Goal: Transaction & Acquisition: Obtain resource

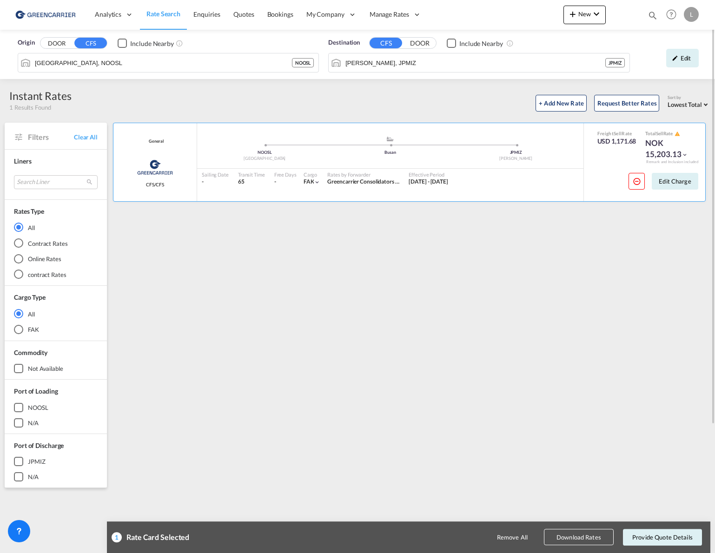
click at [394, 73] on md-autocomplete-wrap "[PERSON_NAME], JPMIZ" at bounding box center [475, 65] width 260 height 19
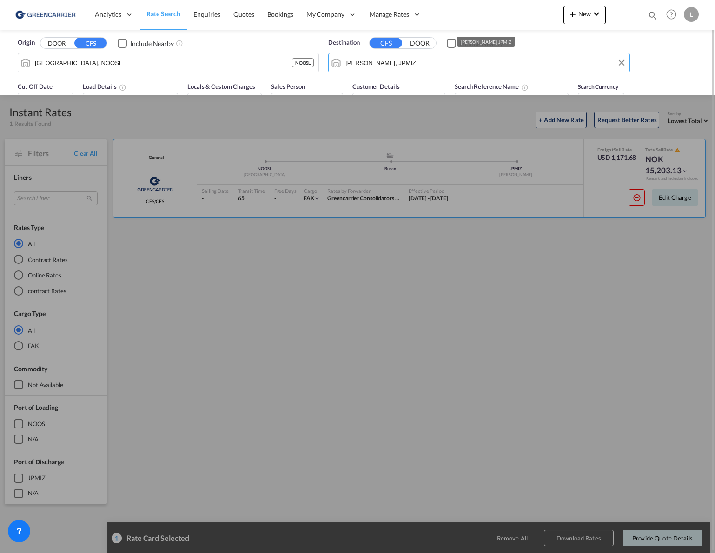
click at [397, 66] on input "[PERSON_NAME], JPMIZ" at bounding box center [485, 63] width 279 height 14
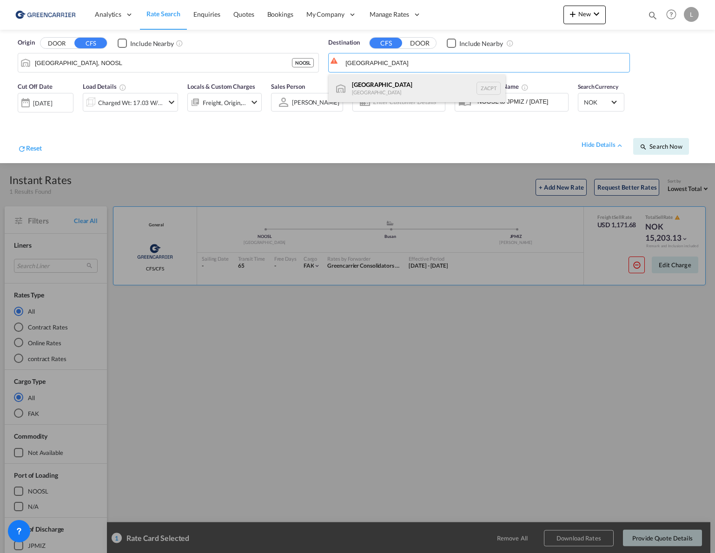
click at [395, 88] on div "[GEOGRAPHIC_DATA] [GEOGRAPHIC_DATA] ZACPT" at bounding box center [417, 88] width 177 height 28
type input "[GEOGRAPHIC_DATA], ZACPT"
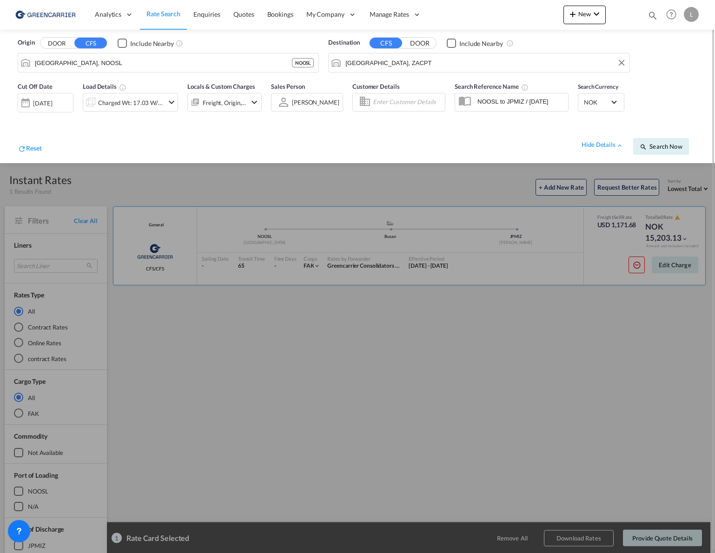
click at [546, 332] on div at bounding box center [357, 276] width 715 height 553
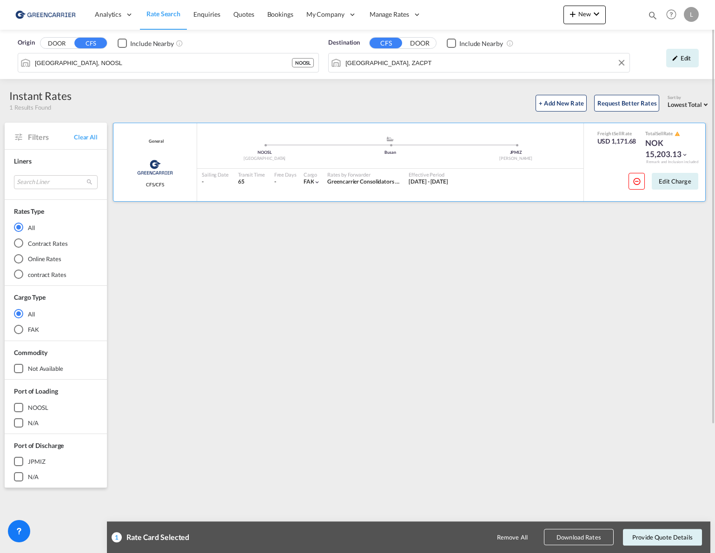
click at [686, 154] on md-icon "icon-chevron-down" at bounding box center [685, 155] width 7 height 7
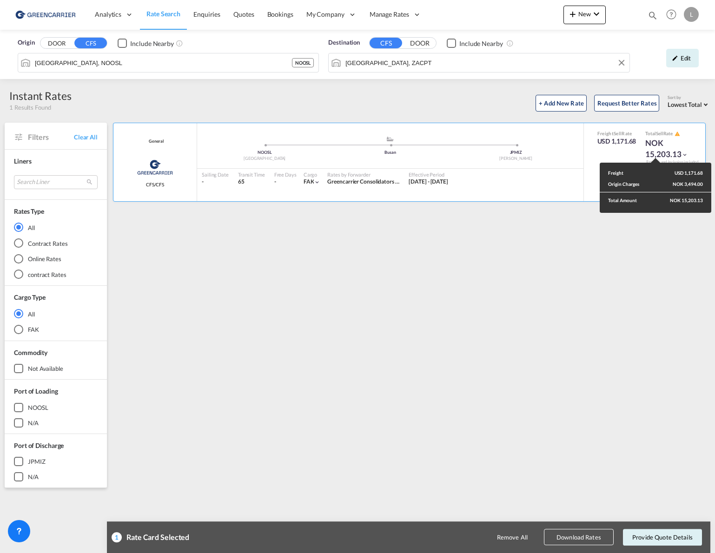
click at [482, 321] on div "Freight USD 1,171.68 Origin Charges NOK 3,494.00 Total Amount NOK 15,203.13" at bounding box center [357, 276] width 715 height 553
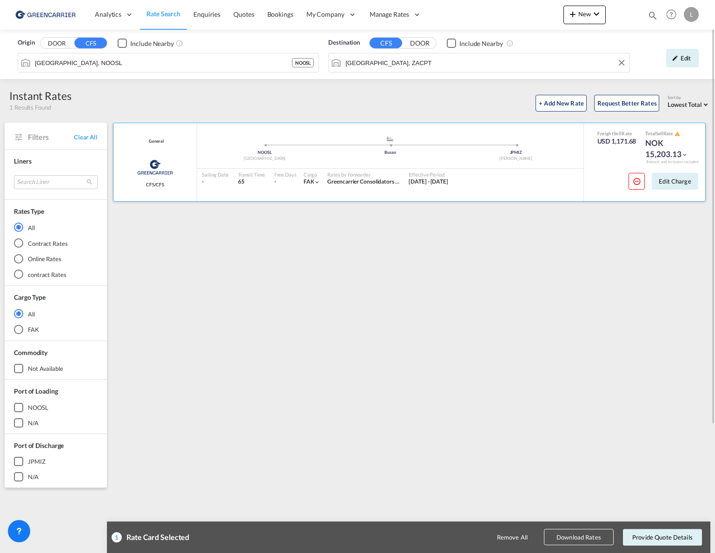
click at [684, 152] on md-icon "icon-chevron-down" at bounding box center [685, 155] width 7 height 7
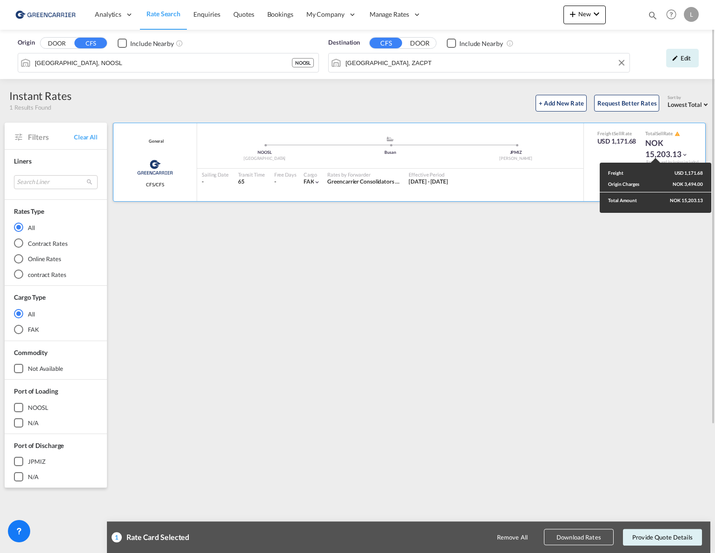
click at [684, 152] on div "Freight USD 1,171.68 Origin Charges NOK 3,494.00 Total Amount NOK 15,203.13" at bounding box center [357, 276] width 715 height 553
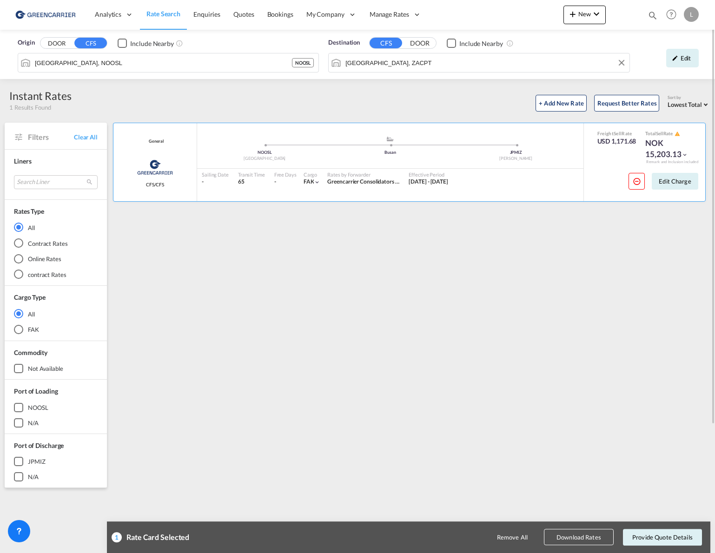
click at [454, 318] on div "General Greencarrier Consolidator CFS/CFS added by you .a{fill:#aaa8ad;} .a{fil…" at bounding box center [411, 402] width 599 height 558
click at [680, 57] on div "Edit" at bounding box center [682, 58] width 33 height 19
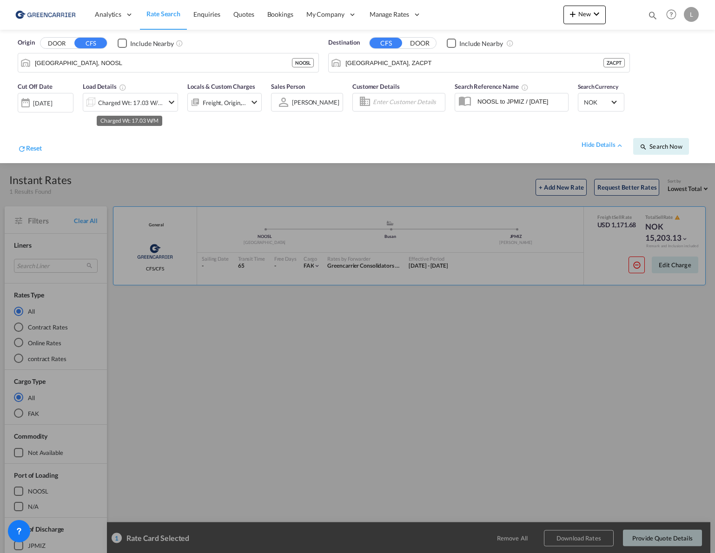
click at [162, 103] on div "Charged Wt: 17.03 W/M" at bounding box center [131, 102] width 66 height 13
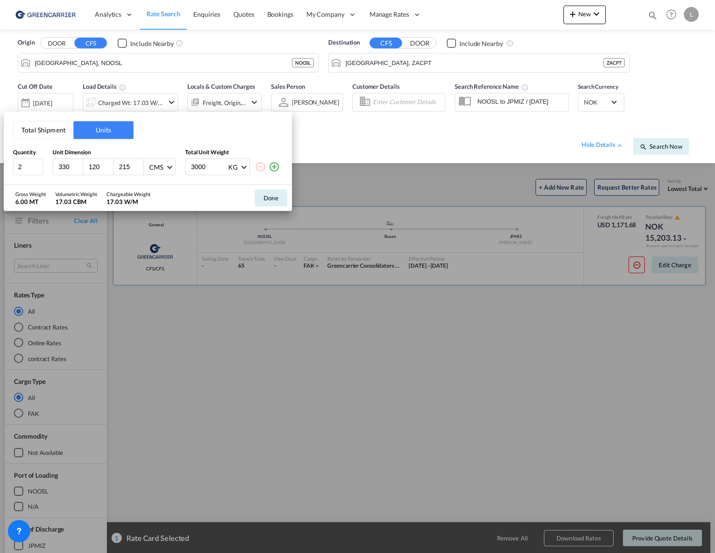
click at [48, 135] on button "Total Shipment" at bounding box center [43, 130] width 60 height 18
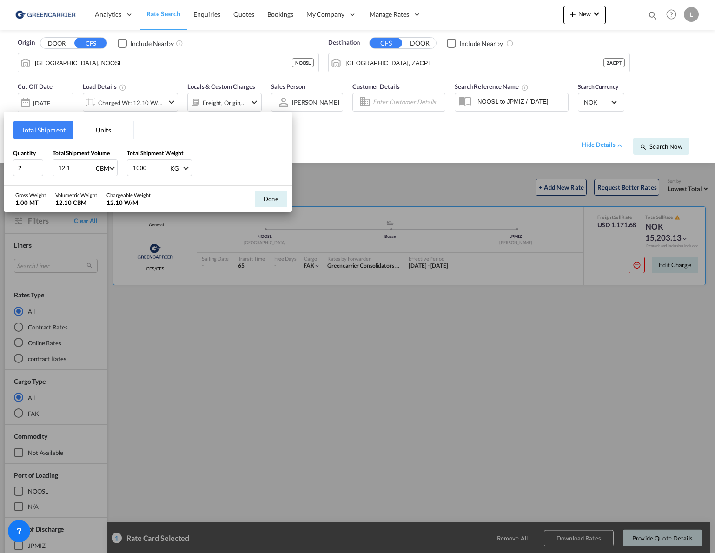
drag, startPoint x: 76, startPoint y: 172, endPoint x: -21, endPoint y: 160, distance: 98.3
click at [0, 160] on html "Analytics Reports Dashboard Rate Search Enquiries Quotes" at bounding box center [357, 276] width 715 height 553
type input "4.44"
click at [273, 196] on button "Done" at bounding box center [271, 199] width 33 height 17
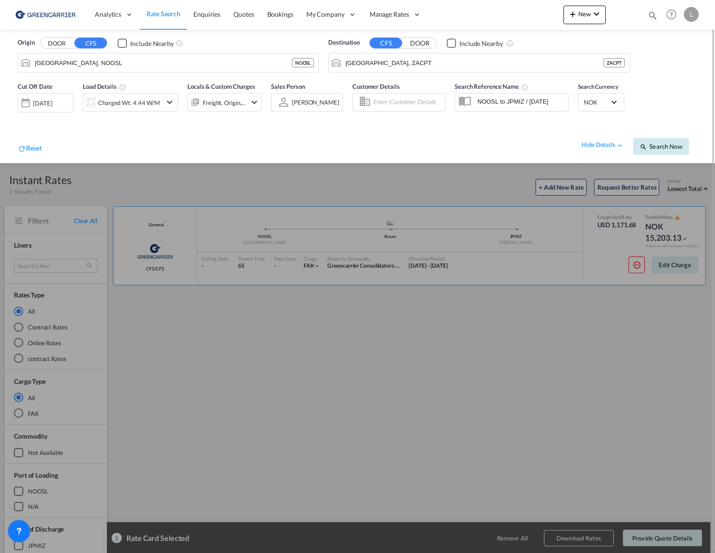
click at [664, 153] on button "Search Now" at bounding box center [661, 146] width 56 height 17
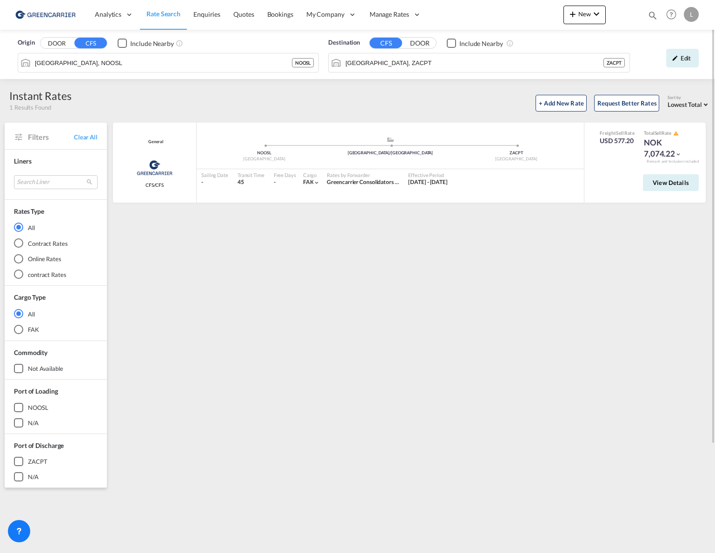
click at [164, 69] on input "[GEOGRAPHIC_DATA], NOOSL" at bounding box center [163, 63] width 257 height 14
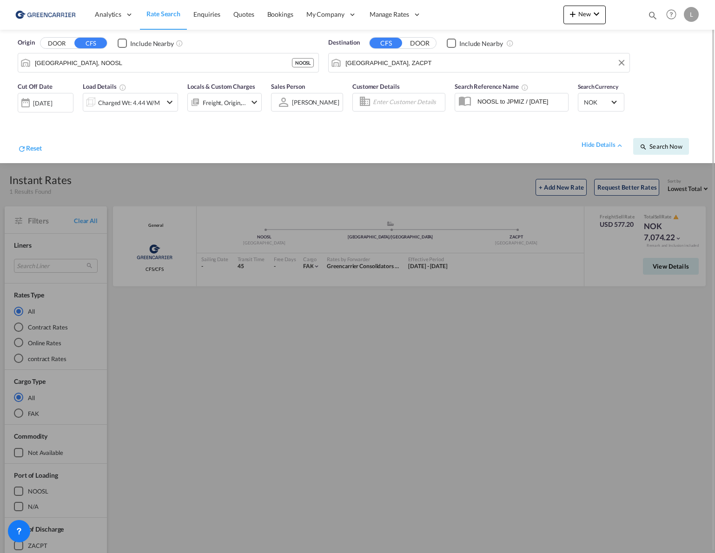
click at [434, 59] on input "[GEOGRAPHIC_DATA], ZACPT" at bounding box center [485, 63] width 279 height 14
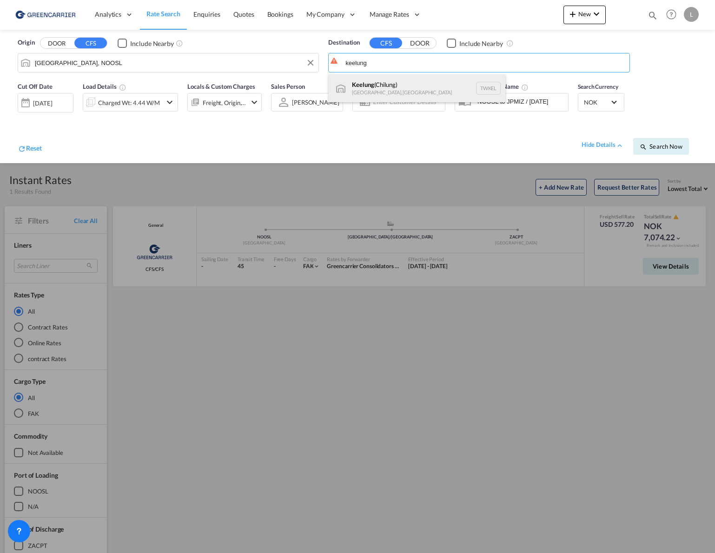
click at [385, 79] on div "Keelung ([GEOGRAPHIC_DATA]) [GEOGRAPHIC_DATA], [GEOGRAPHIC_DATA] TWKEL" at bounding box center [417, 88] width 177 height 28
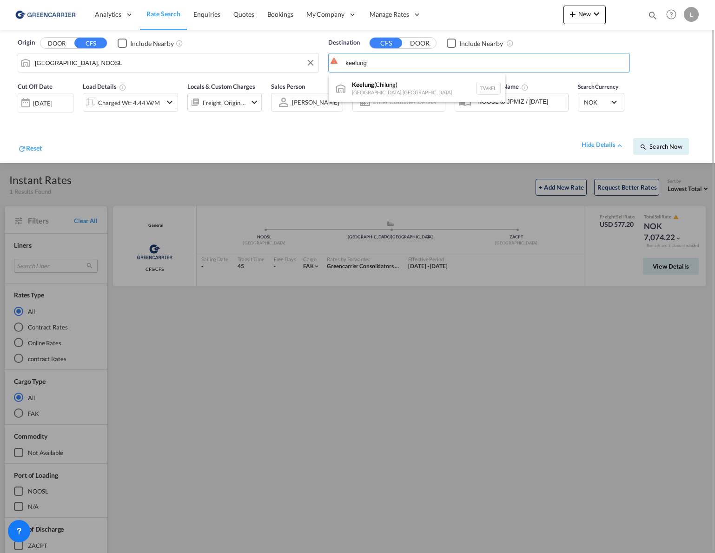
type input "Keelung (Chilung), TWKEL"
click at [530, 380] on div at bounding box center [357, 276] width 715 height 553
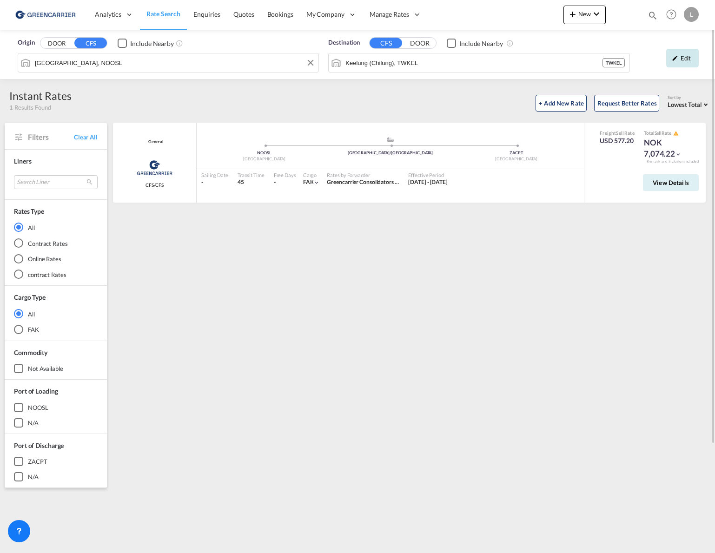
click at [693, 57] on div "Edit" at bounding box center [682, 58] width 33 height 19
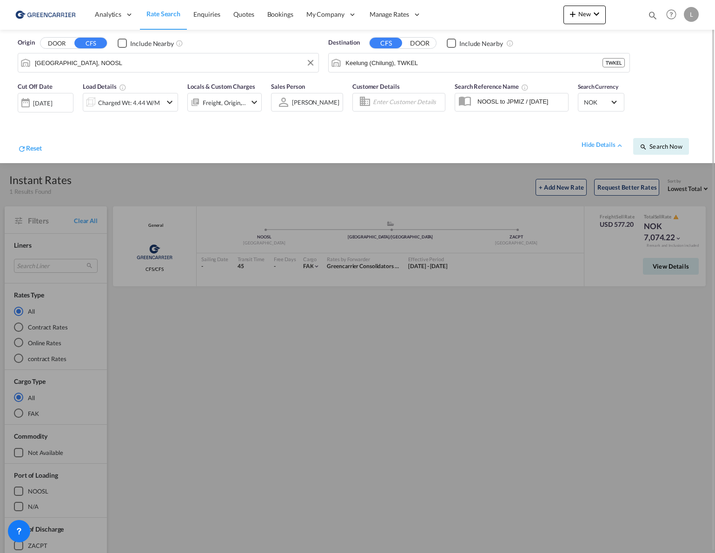
click at [40, 103] on div "[DATE]" at bounding box center [42, 103] width 19 height 8
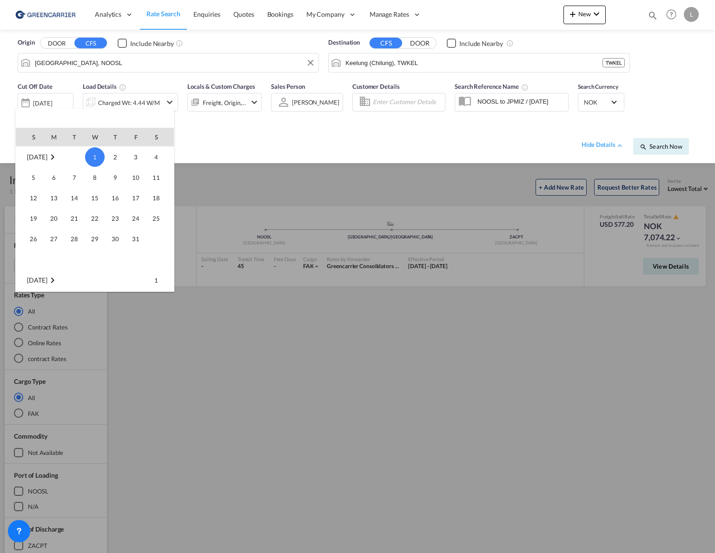
click at [119, 101] on div at bounding box center [357, 276] width 715 height 553
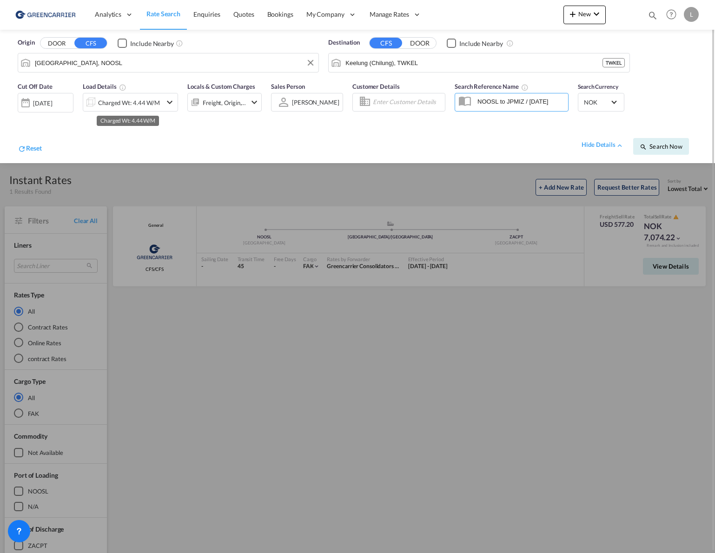
click at [127, 105] on div "Charged Wt: 4.44 W/M" at bounding box center [129, 102] width 62 height 13
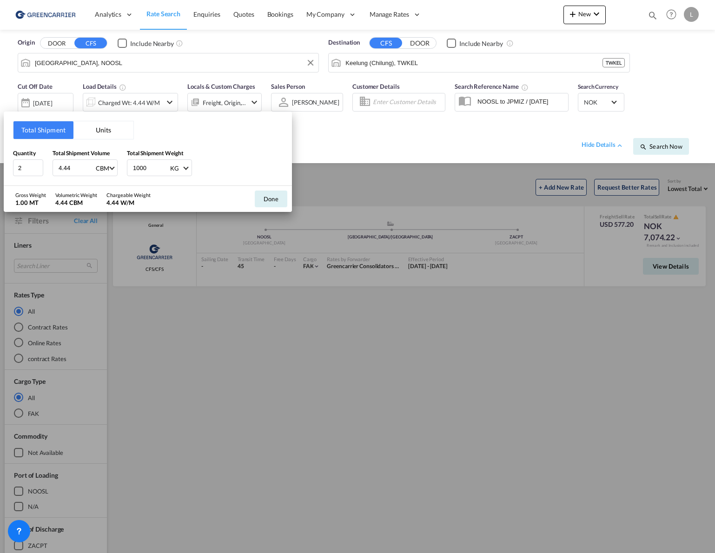
drag, startPoint x: 84, startPoint y: 173, endPoint x: -329, endPoint y: 133, distance: 415.0
click at [0, 133] on html "Analytics Reports Dashboard Rate Search Enquiries Quotes" at bounding box center [357, 276] width 715 height 553
drag, startPoint x: 75, startPoint y: 168, endPoint x: -87, endPoint y: 155, distance: 163.2
click at [0, 155] on html "Analytics Reports Dashboard Rate Search Enquiries Quotes" at bounding box center [357, 276] width 715 height 553
type input "1.92"
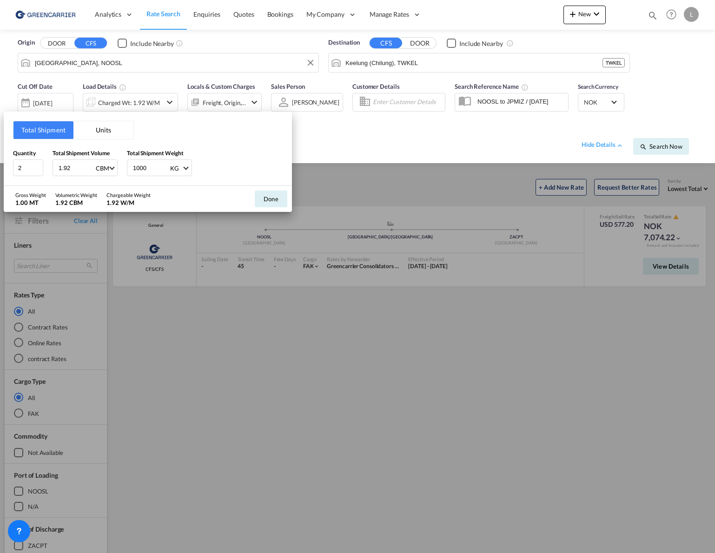
click at [253, 198] on div "Done" at bounding box center [271, 199] width 42 height 26
click at [281, 195] on button "Done" at bounding box center [271, 199] width 33 height 17
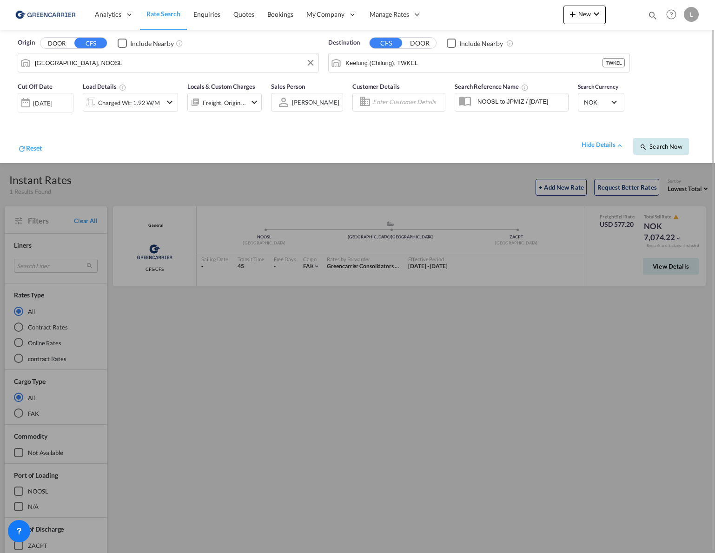
click at [652, 149] on span "Search Now" at bounding box center [661, 146] width 42 height 7
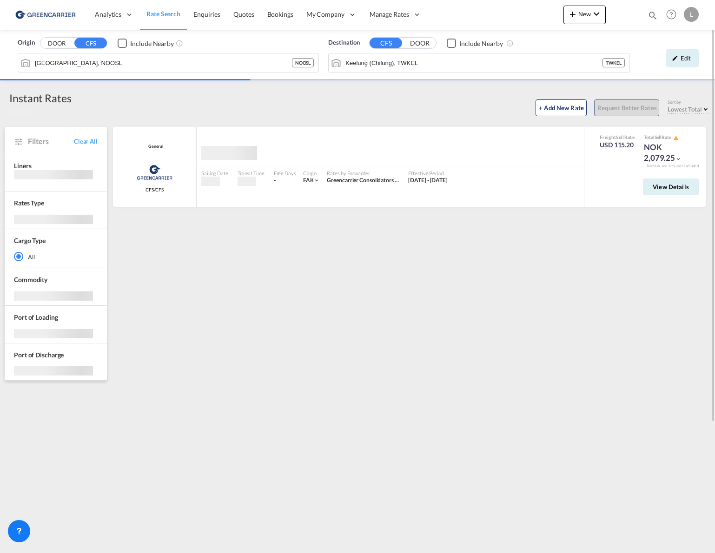
click at [699, 51] on div "Edit" at bounding box center [669, 58] width 69 height 27
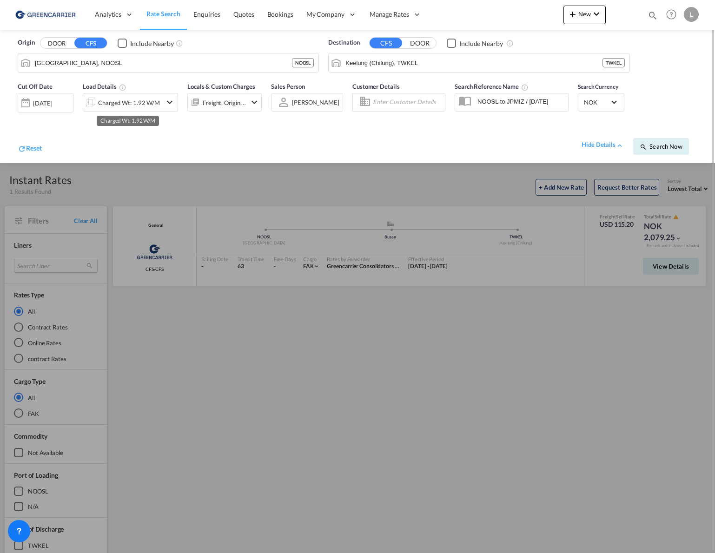
click at [141, 107] on div "Charged Wt: 1.92 W/M" at bounding box center [129, 102] width 62 height 13
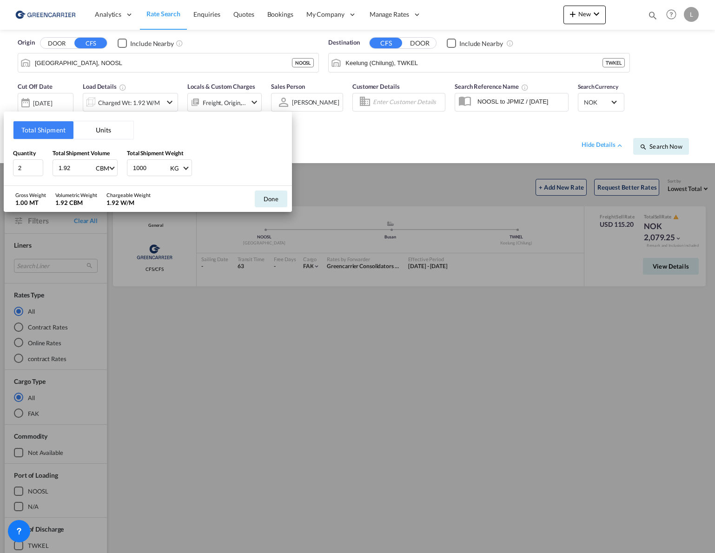
drag, startPoint x: 84, startPoint y: 173, endPoint x: -41, endPoint y: 155, distance: 125.9
click at [0, 155] on html "Analytics Reports Dashboard Rate Search Enquiries Quotes" at bounding box center [357, 276] width 715 height 553
type input "2.05"
click at [262, 199] on button "Done" at bounding box center [271, 199] width 33 height 17
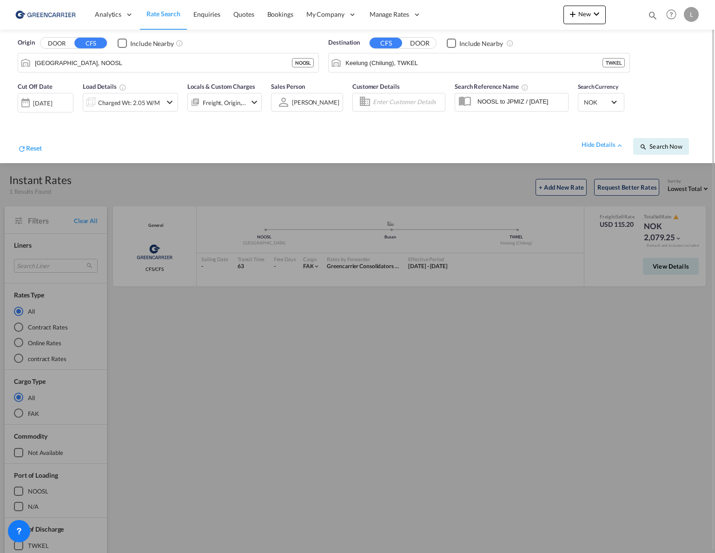
click at [687, 159] on div "Cut Off Date [DATE] [DATE] Load Details Charged Wt: 2.05 W/M Locals & Custom Ch…" at bounding box center [357, 120] width 697 height 86
click at [677, 153] on button "Search Now" at bounding box center [661, 146] width 56 height 17
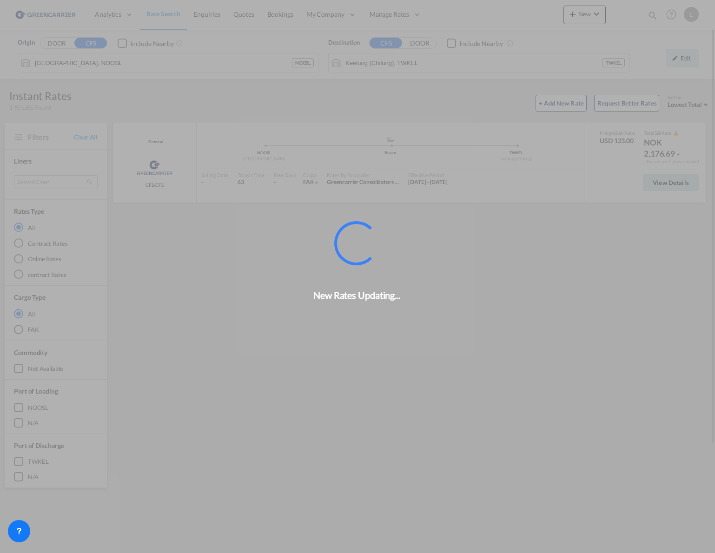
click at [655, 191] on div "New Rates Updating..." at bounding box center [357, 276] width 715 height 553
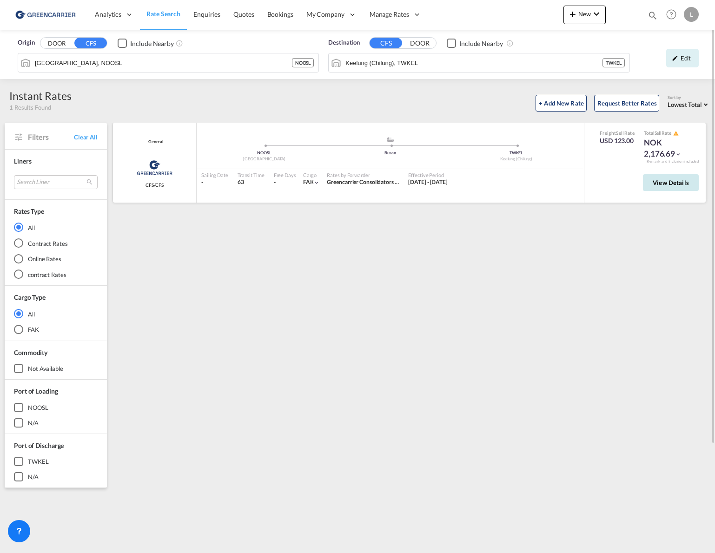
click at [680, 186] on span "View Details" at bounding box center [671, 182] width 36 height 7
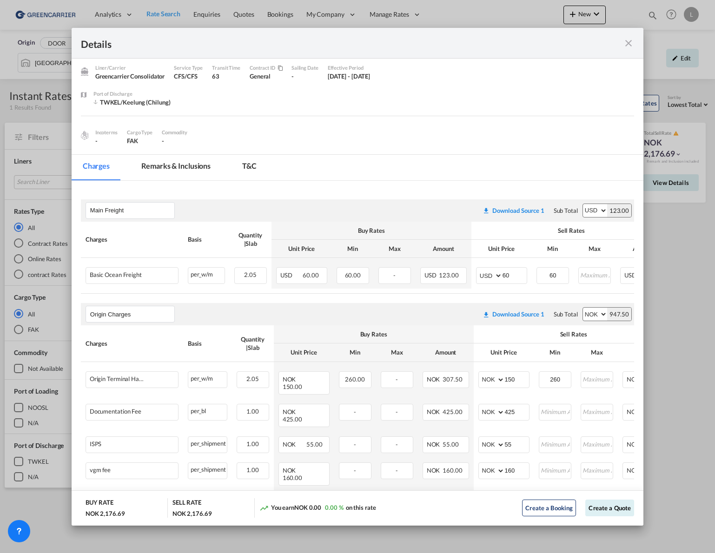
scroll to position [47, 0]
